Goal: Check status: Check status

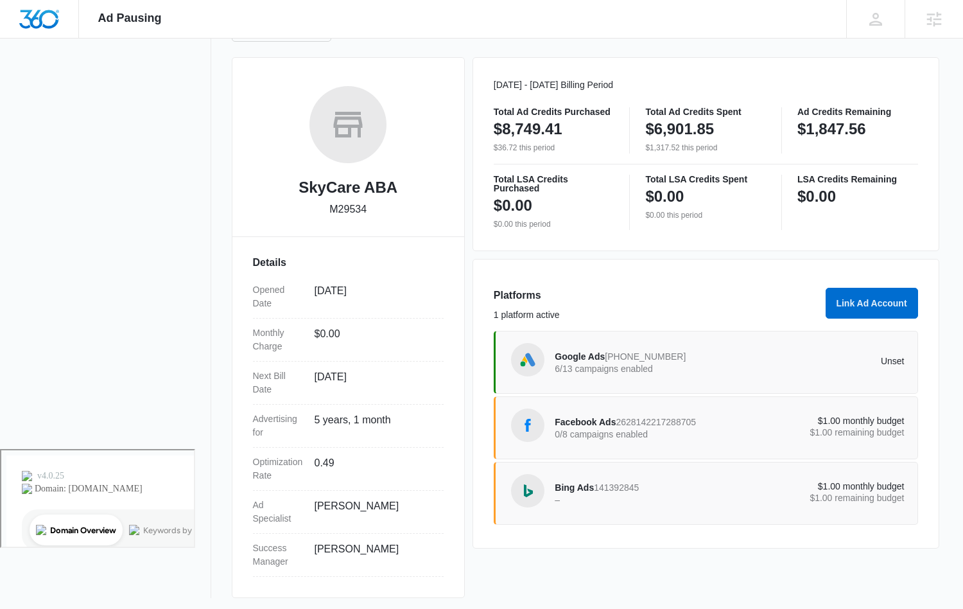
scroll to position [164, 0]
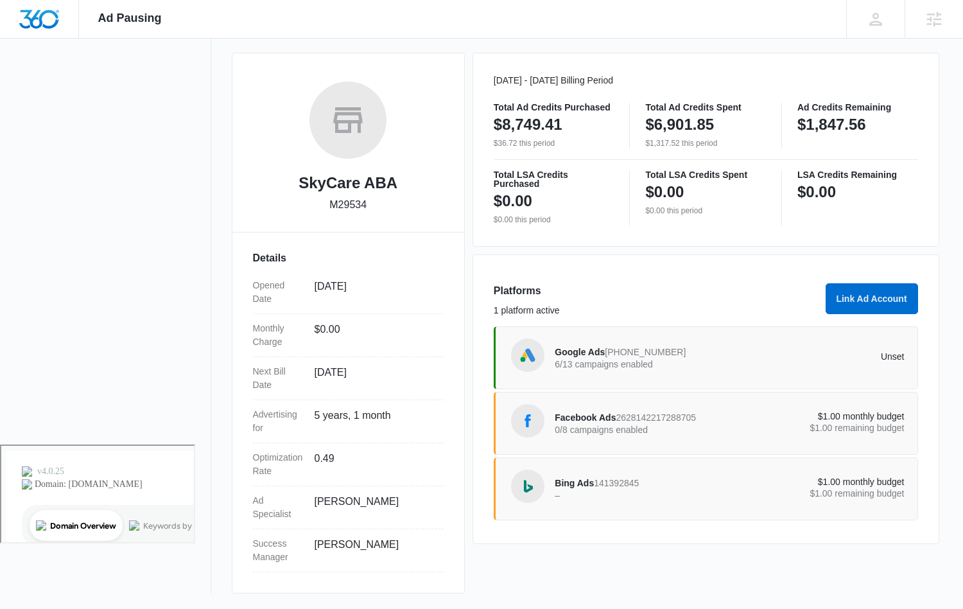
click at [597, 425] on p "0/8 campaigns enabled" at bounding box center [642, 429] width 175 height 9
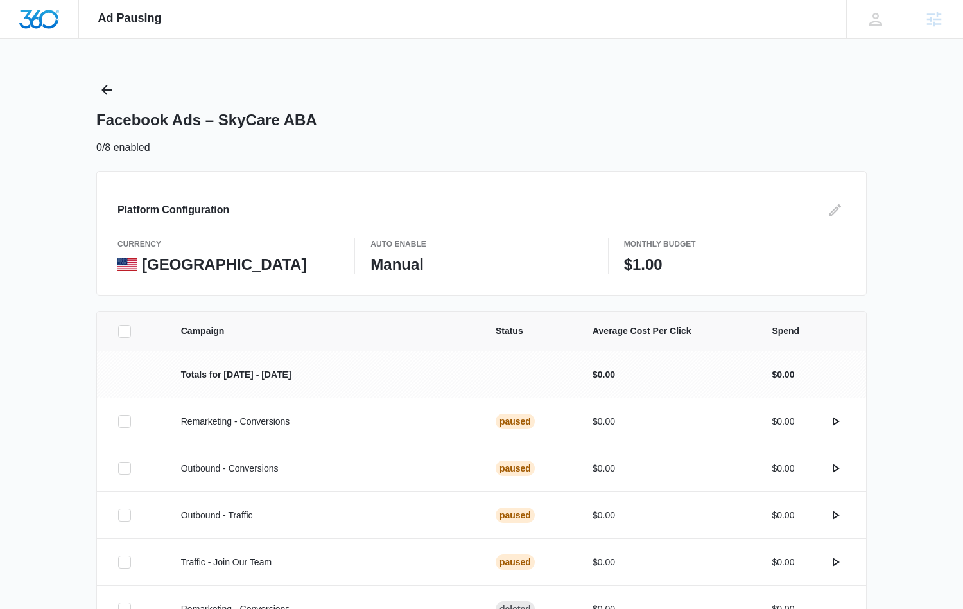
scroll to position [164, 0]
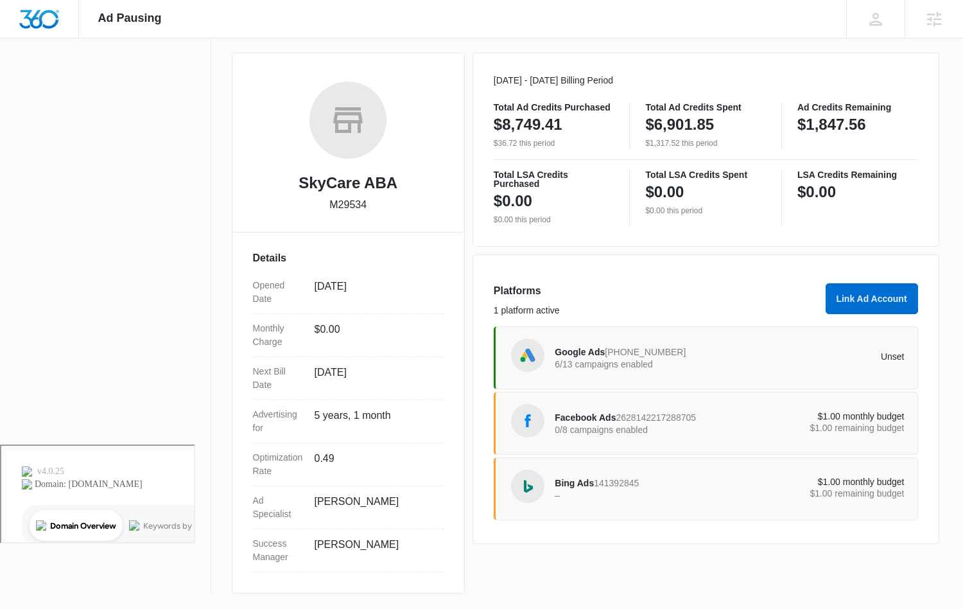
click at [590, 360] on p "6/13 campaigns enabled" at bounding box center [642, 364] width 175 height 9
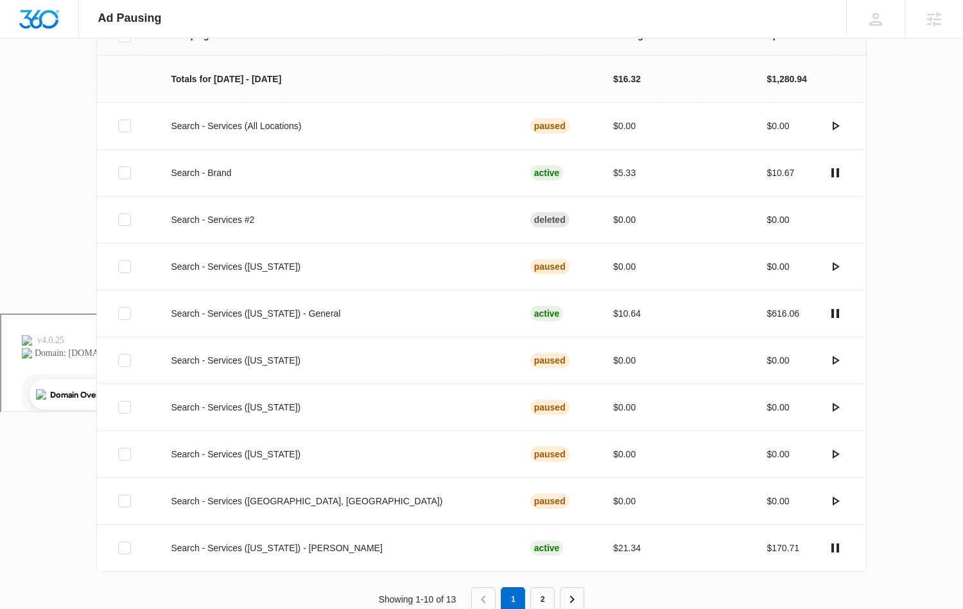
scroll to position [329, 0]
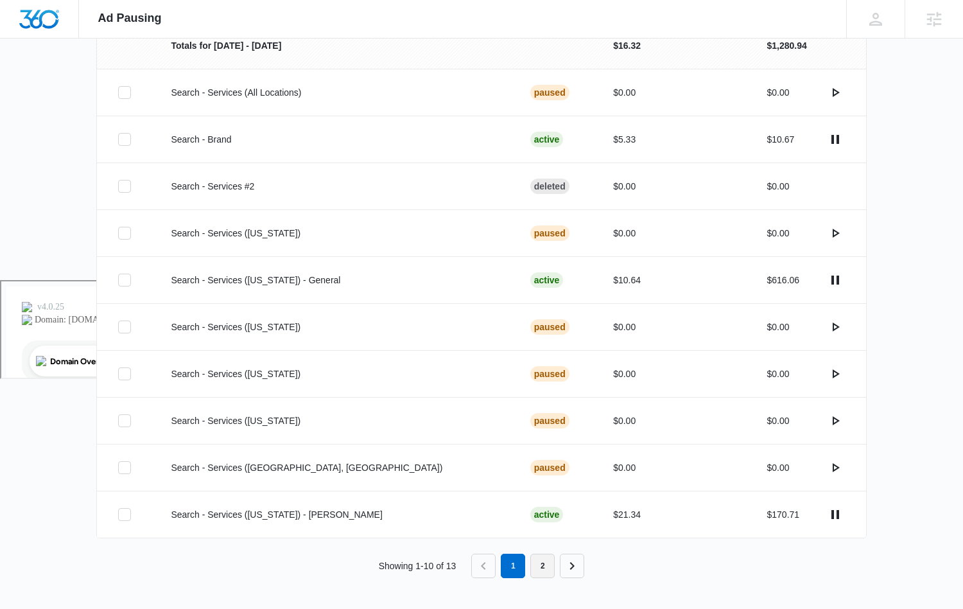
click at [543, 564] on link "2" at bounding box center [542, 566] width 24 height 24
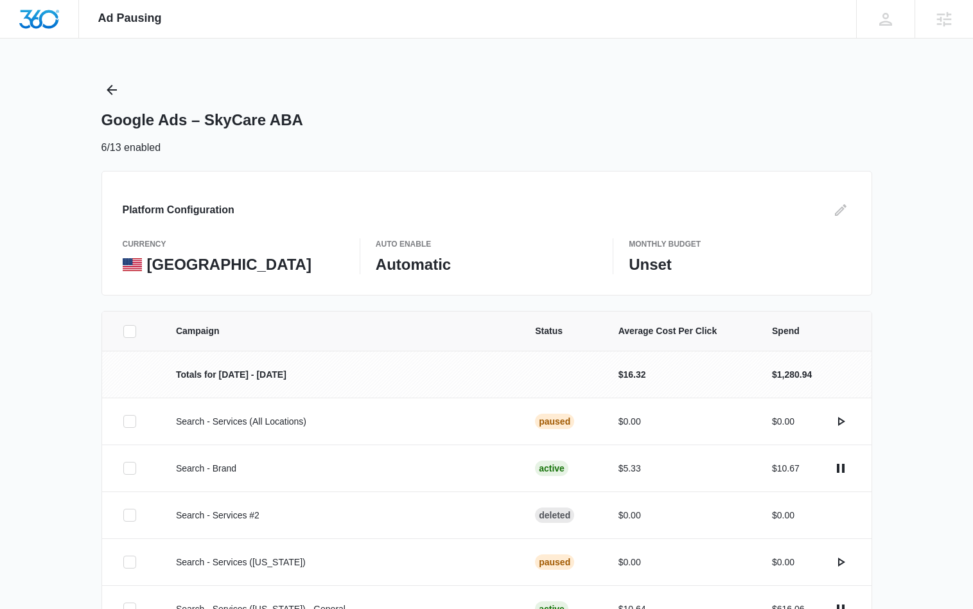
click at [543, 564] on div "Ad Pausing Apps Reputation Websites Forms CRM Email Social Shop Payments POS Co…" at bounding box center [486, 304] width 973 height 609
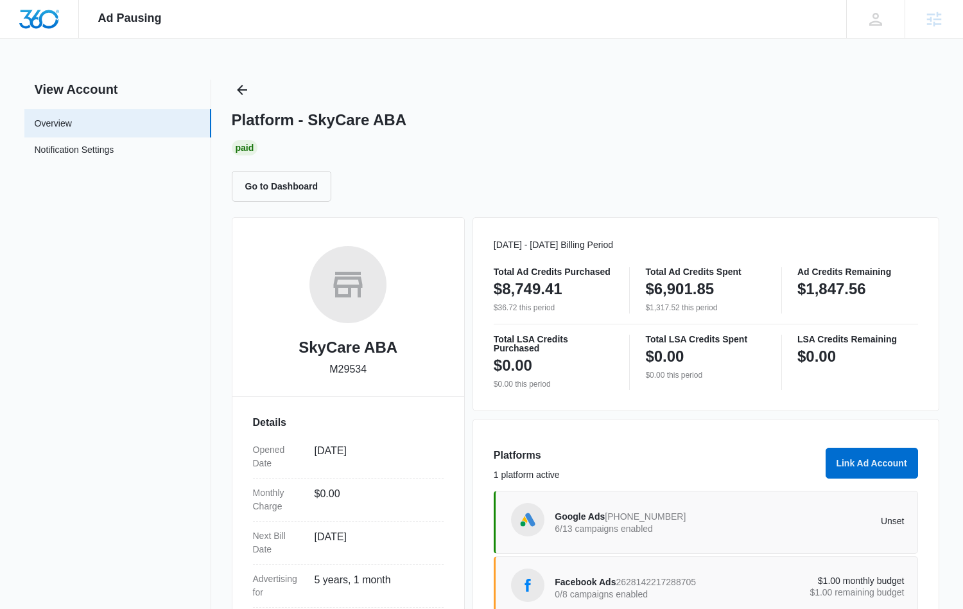
scroll to position [164, 0]
